Goal: Check status: Check status

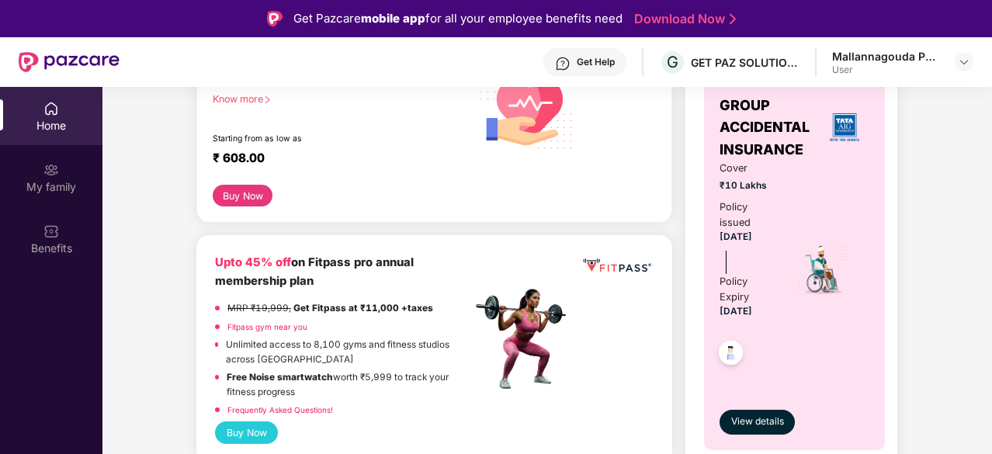
scroll to position [174, 0]
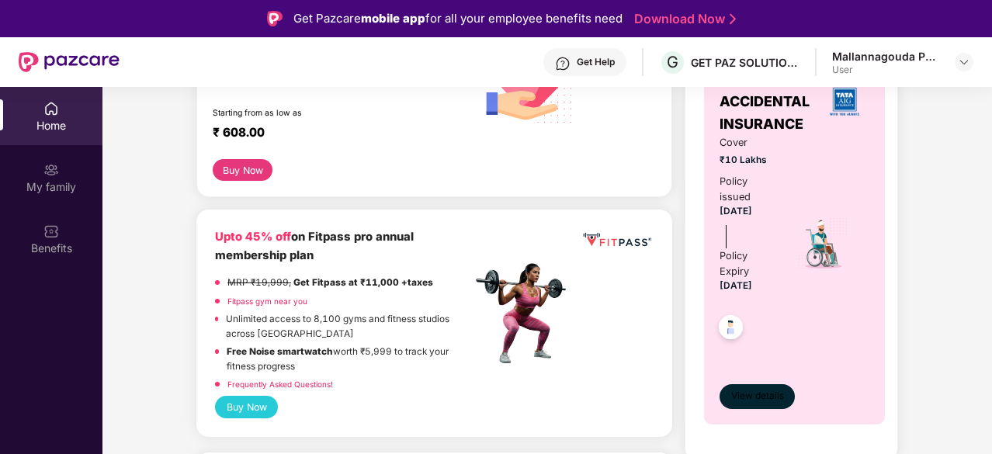
click at [743, 405] on button "View details" at bounding box center [757, 396] width 75 height 25
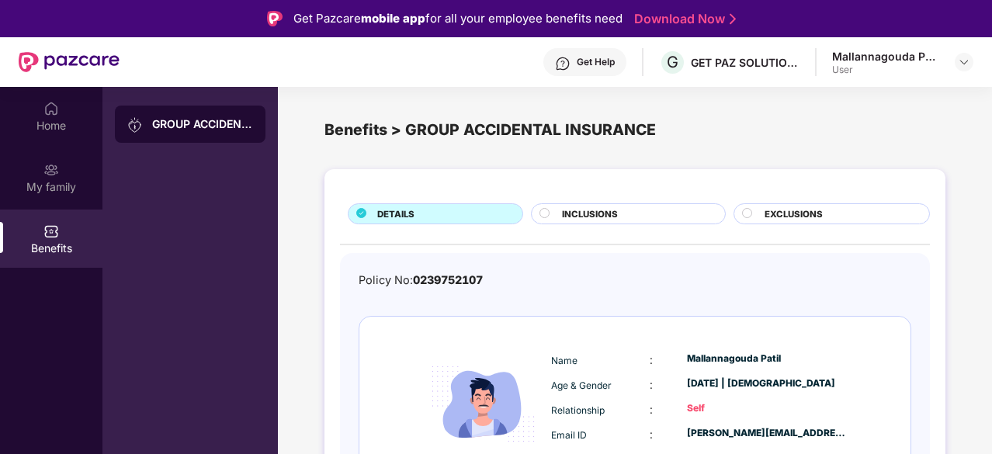
scroll to position [20, 0]
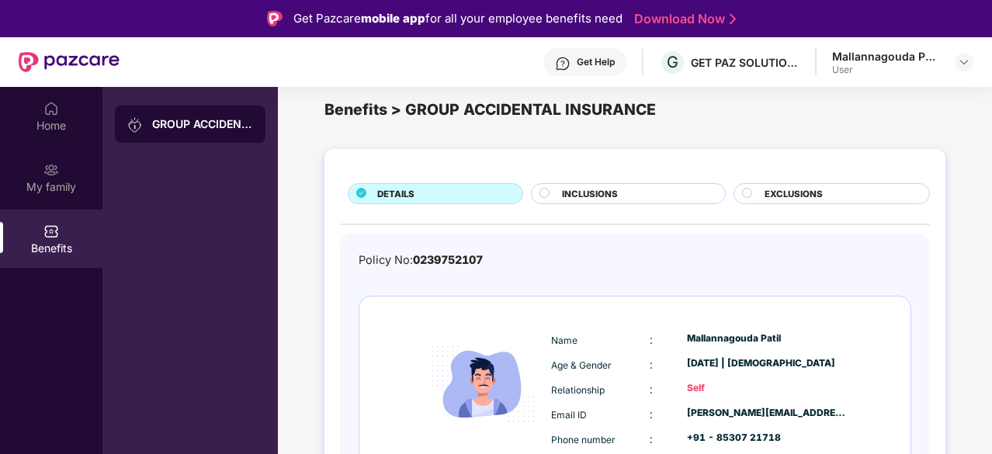
click at [576, 193] on span "INCLUSIONS" at bounding box center [590, 194] width 56 height 14
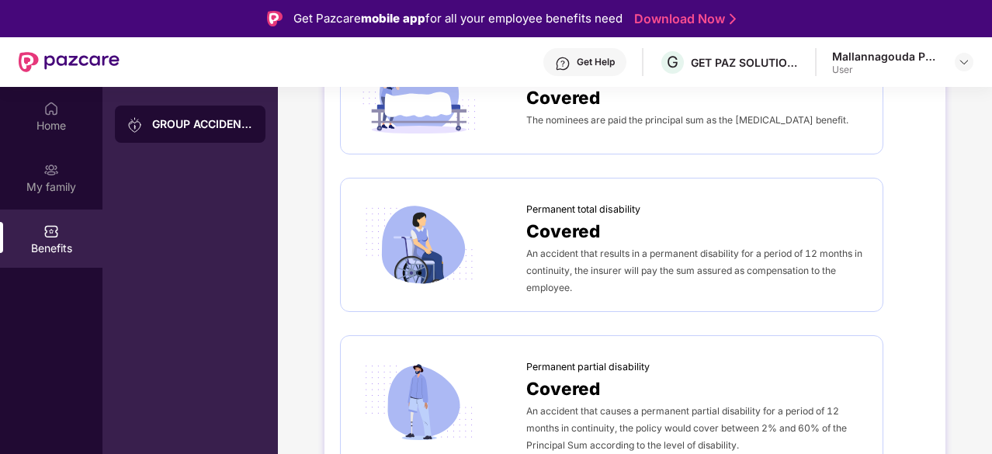
scroll to position [0, 0]
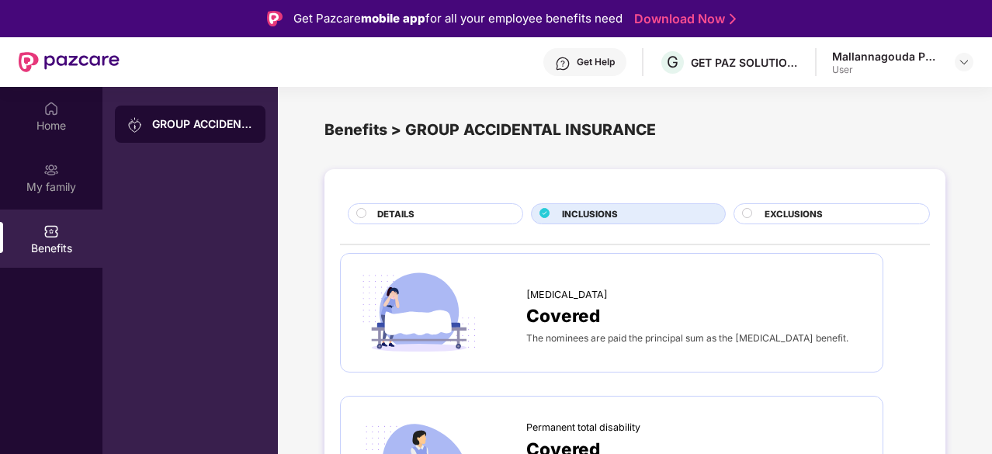
click at [762, 207] on div "EXCLUSIONS" at bounding box center [839, 215] width 165 height 16
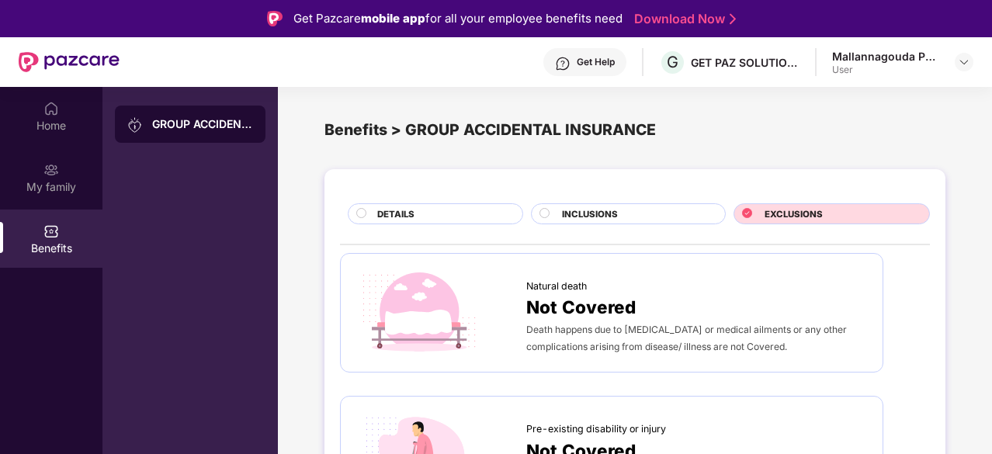
click at [630, 210] on div "INCLUSIONS" at bounding box center [635, 215] width 162 height 16
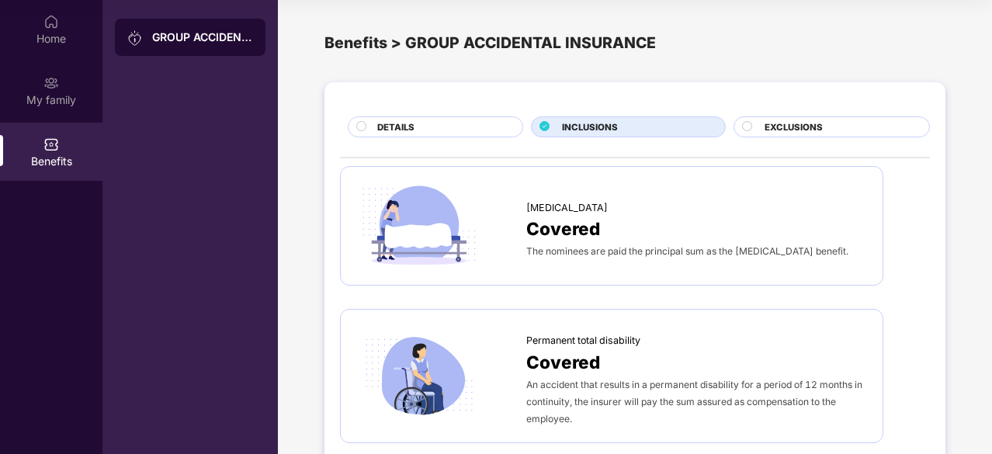
click at [406, 126] on span "DETAILS" at bounding box center [395, 127] width 37 height 14
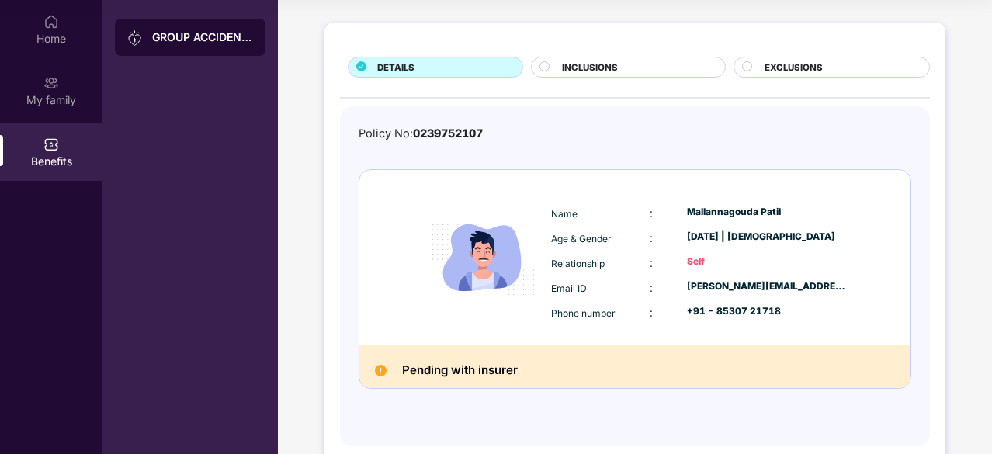
scroll to position [62, 0]
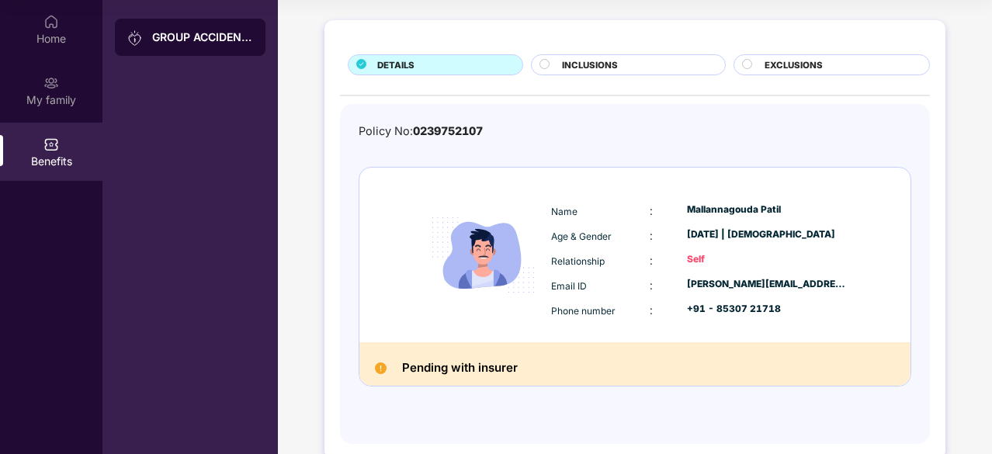
click at [472, 372] on h2 "Pending with insurer" at bounding box center [460, 368] width 116 height 20
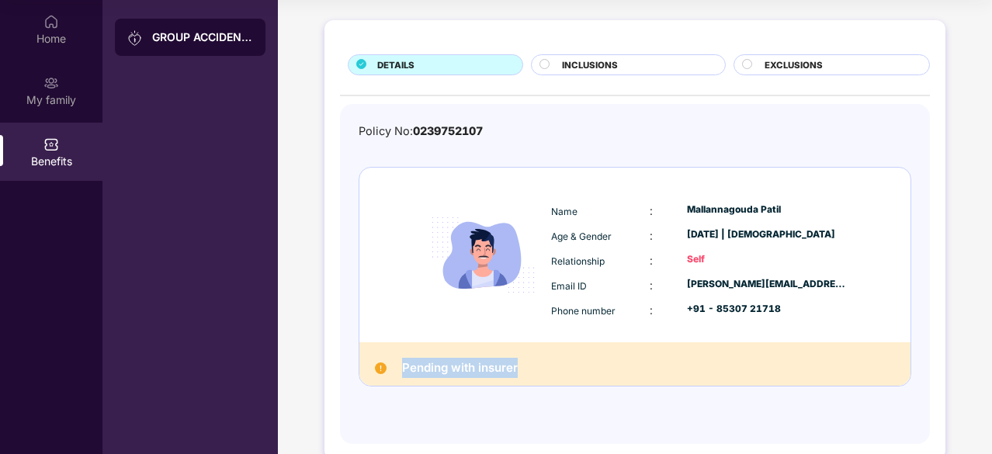
click at [472, 372] on h2 "Pending with insurer" at bounding box center [460, 368] width 116 height 20
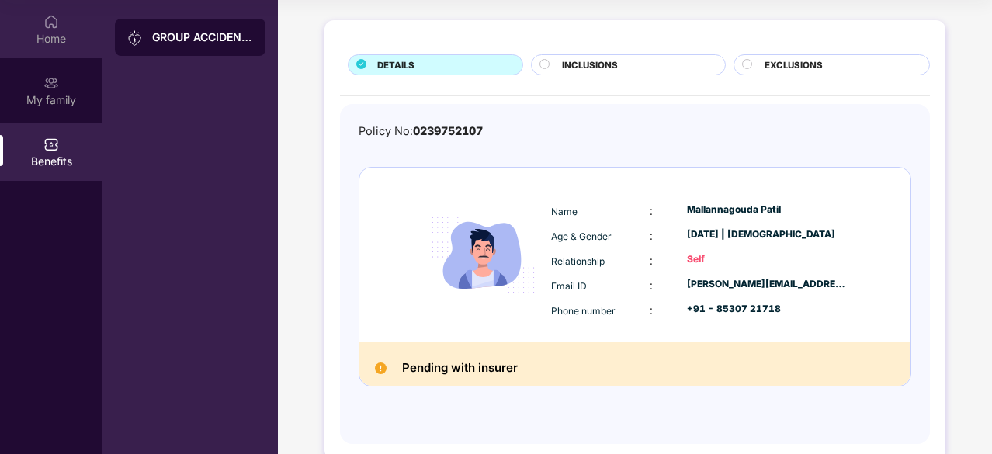
click at [49, 33] on div "Home" at bounding box center [51, 39] width 102 height 16
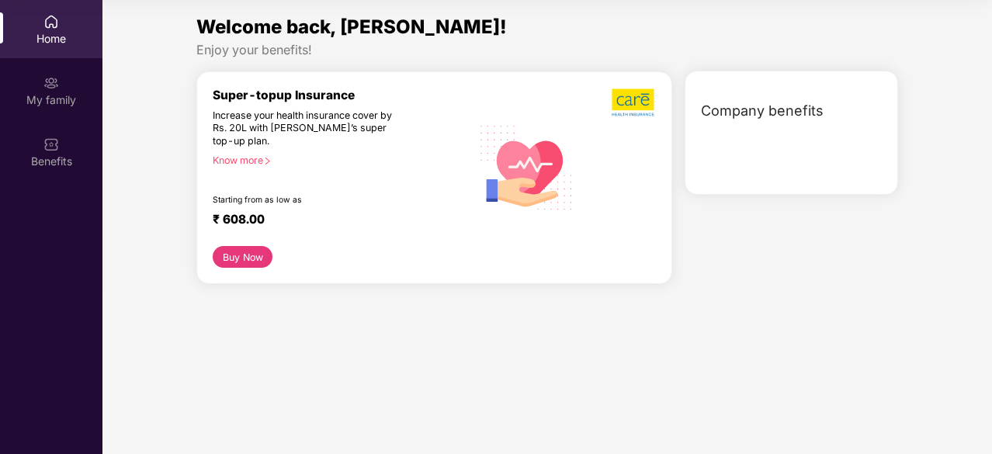
scroll to position [0, 0]
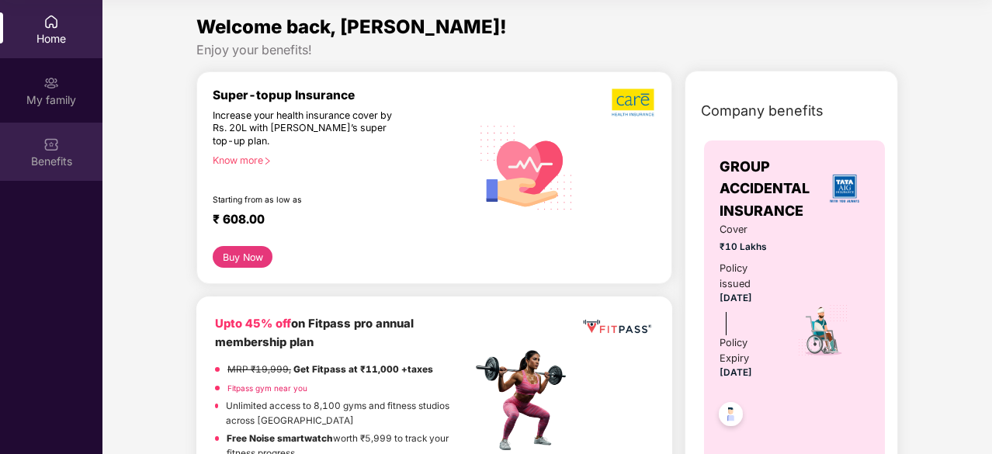
click at [50, 128] on div "Benefits" at bounding box center [51, 152] width 102 height 58
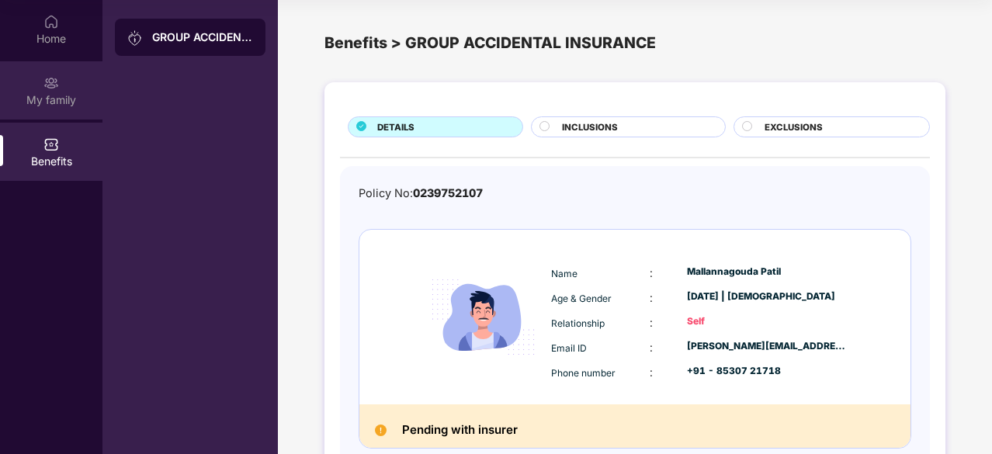
click at [57, 106] on div "My family" at bounding box center [51, 100] width 102 height 16
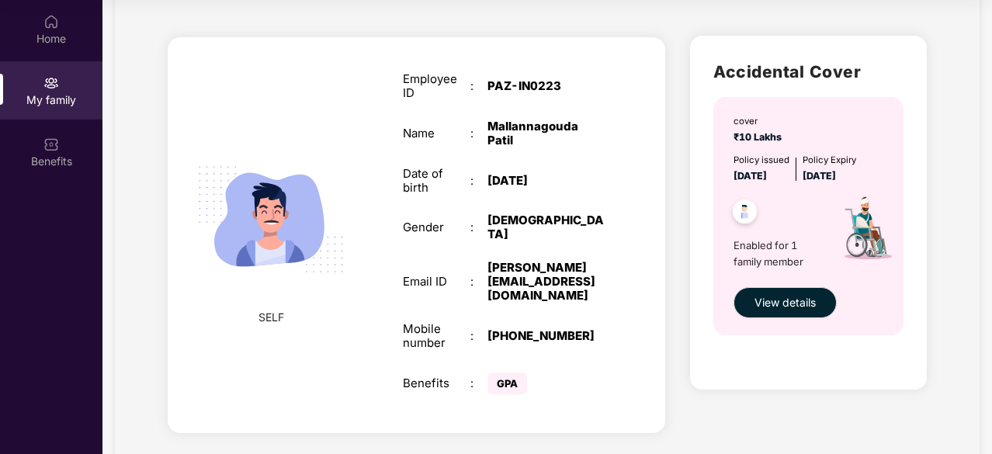
scroll to position [88, 0]
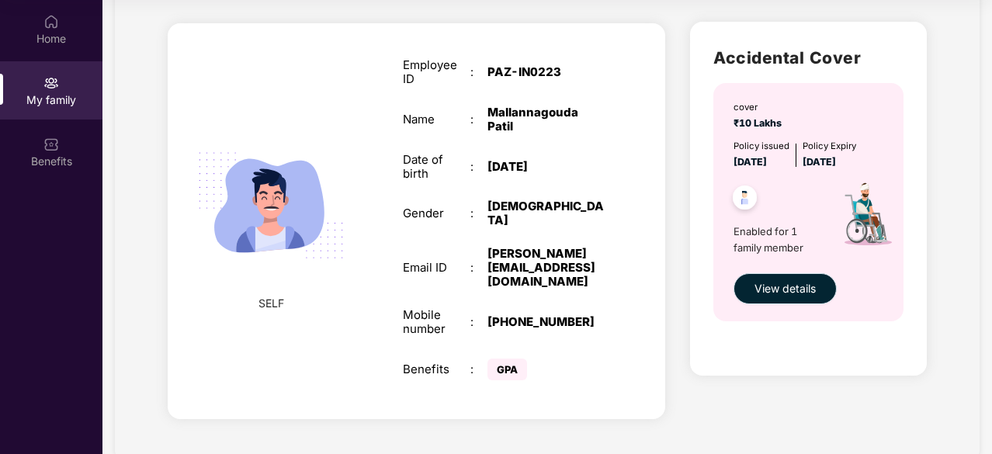
click at [768, 295] on span "View details" at bounding box center [785, 288] width 61 height 17
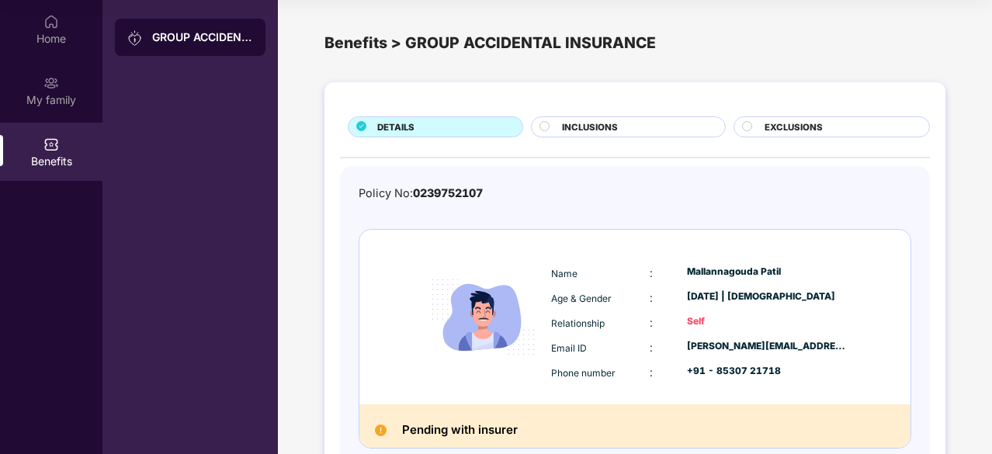
scroll to position [88, 0]
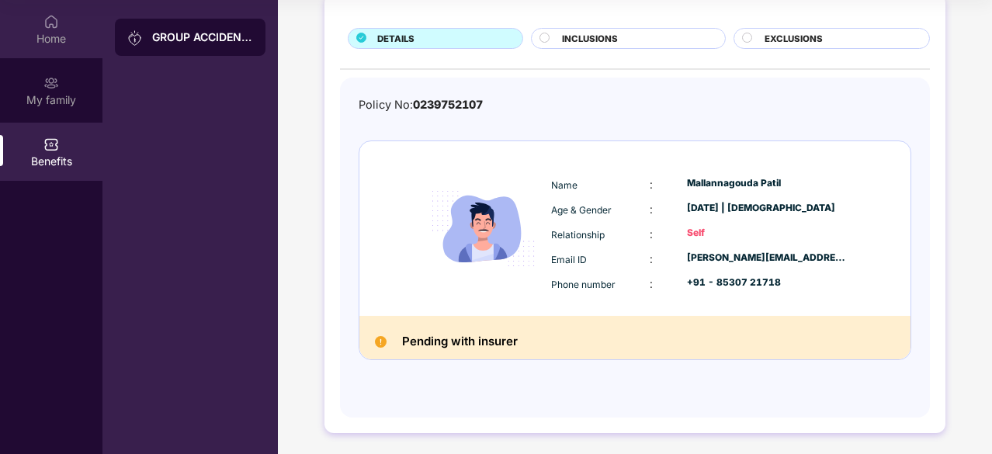
click at [29, 38] on div "Home" at bounding box center [51, 39] width 102 height 16
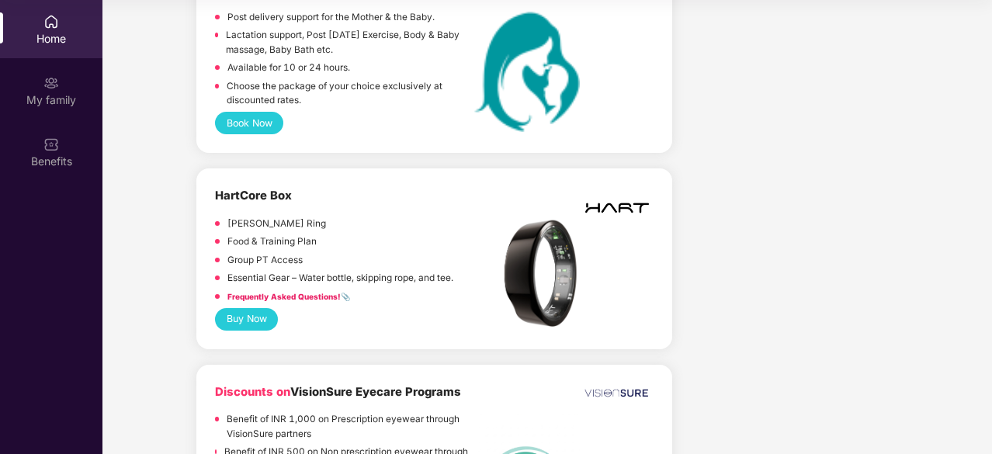
scroll to position [3022, 0]
